Goal: Task Accomplishment & Management: Manage account settings

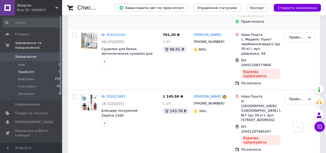
scroll to position [205, 0]
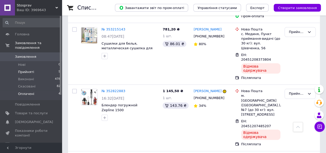
click at [40, 90] on li "Оплачені 4" at bounding box center [31, 95] width 63 height 10
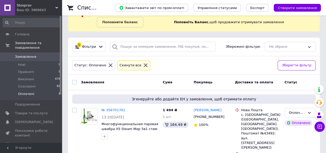
scroll to position [77, 0]
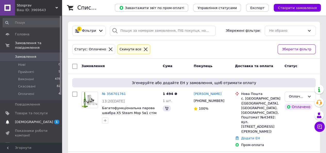
click at [38, 120] on span "[DEMOGRAPHIC_DATA]" at bounding box center [31, 122] width 33 height 5
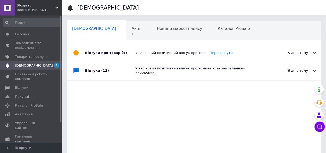
scroll to position [0, 2]
click at [125, 30] on div "Акції 1" at bounding box center [137, 31] width 25 height 20
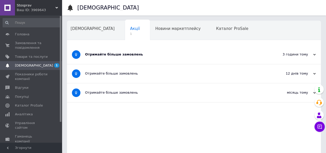
click at [153, 55] on div "Отримайте більше замовлень" at bounding box center [174, 54] width 179 height 5
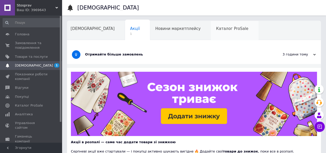
click at [211, 30] on div "Каталог ProSale" at bounding box center [235, 31] width 48 height 20
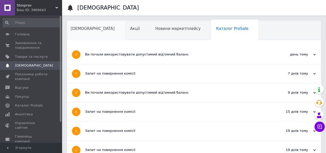
click at [87, 29] on span "[DEMOGRAPHIC_DATA]" at bounding box center [93, 28] width 44 height 5
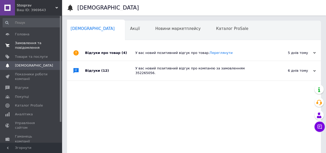
click at [35, 43] on span "Замовлення та повідомлення" at bounding box center [31, 45] width 33 height 9
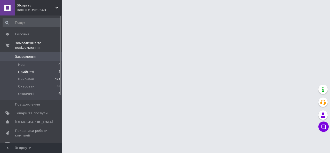
click at [31, 70] on span "Прийняті" at bounding box center [26, 72] width 16 height 5
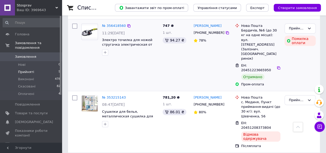
scroll to position [129, 0]
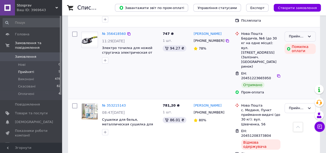
click at [308, 36] on icon at bounding box center [309, 36] width 4 height 4
click at [304, 44] on li "Виконано" at bounding box center [300, 48] width 31 height 10
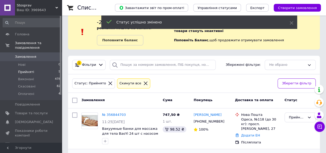
scroll to position [0, 0]
